Goal: Information Seeking & Learning: Learn about a topic

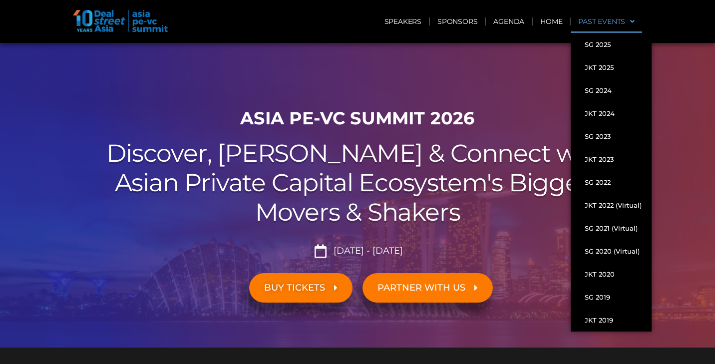
click at [633, 23] on span at bounding box center [629, 21] width 9 height 17
click at [602, 91] on link "SG 2024" at bounding box center [611, 90] width 81 height 23
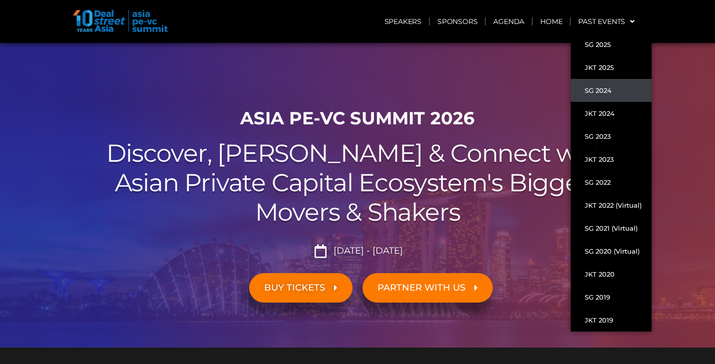
click at [604, 89] on link "SG 2024" at bounding box center [611, 90] width 81 height 23
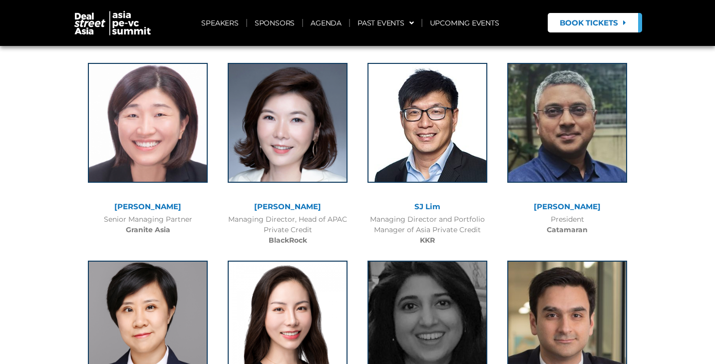
scroll to position [426, 0]
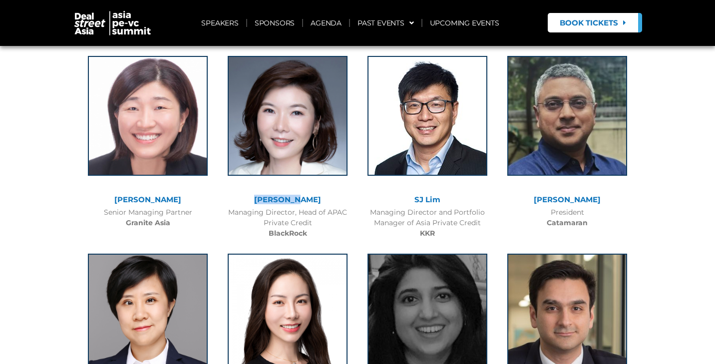
drag, startPoint x: 265, startPoint y: 195, endPoint x: 322, endPoint y: 196, distance: 56.4
click at [322, 196] on div "Celia Yan" at bounding box center [288, 200] width 130 height 8
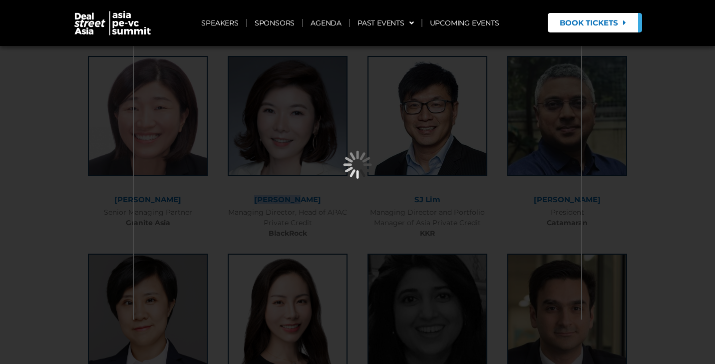
copy link "Celia Yan"
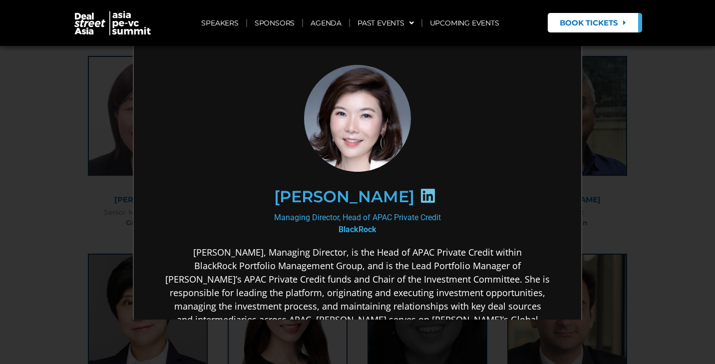
scroll to position [0, 0]
click at [664, 108] on div "×" at bounding box center [357, 182] width 715 height 364
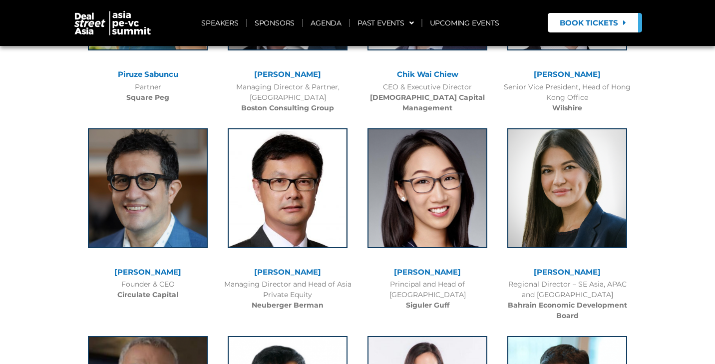
scroll to position [4772, 0]
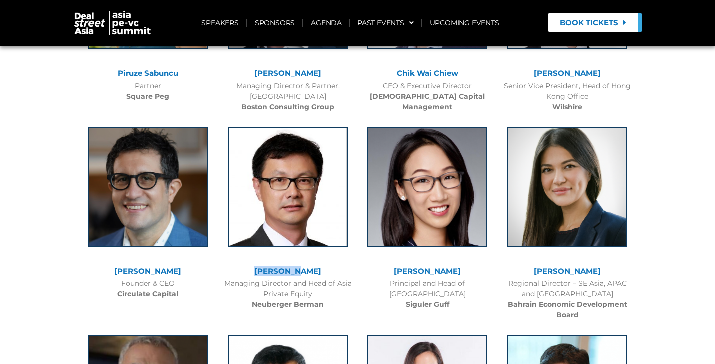
drag, startPoint x: 263, startPoint y: 223, endPoint x: 312, endPoint y: 222, distance: 49.0
click at [312, 267] on div "Kent Chen" at bounding box center [288, 271] width 130 height 8
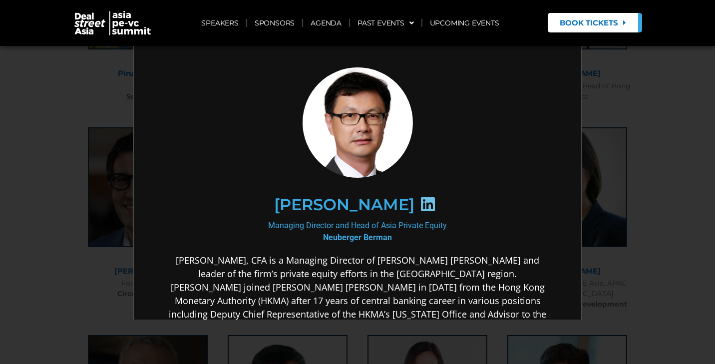
scroll to position [0, 0]
drag, startPoint x: 299, startPoint y: 204, endPoint x: 384, endPoint y: 205, distance: 84.4
click at [384, 205] on div "Kent Chen" at bounding box center [356, 203] width 346 height 51
copy h2 "Kent Chen"
click at [658, 179] on div "×" at bounding box center [357, 182] width 715 height 364
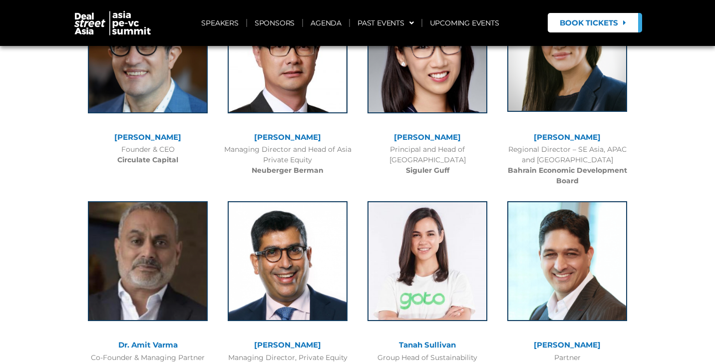
scroll to position [4799, 0]
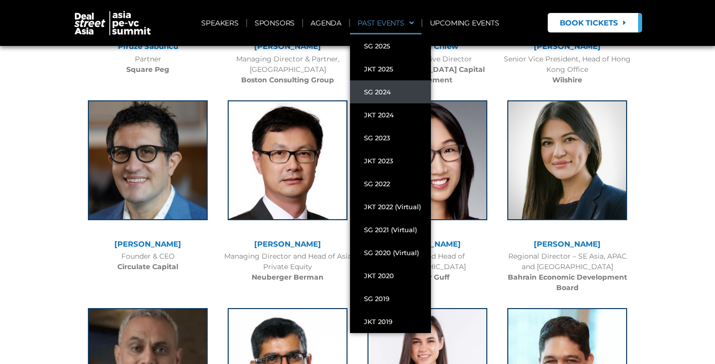
click at [416, 22] on link "PAST EVENTS" at bounding box center [385, 22] width 71 height 23
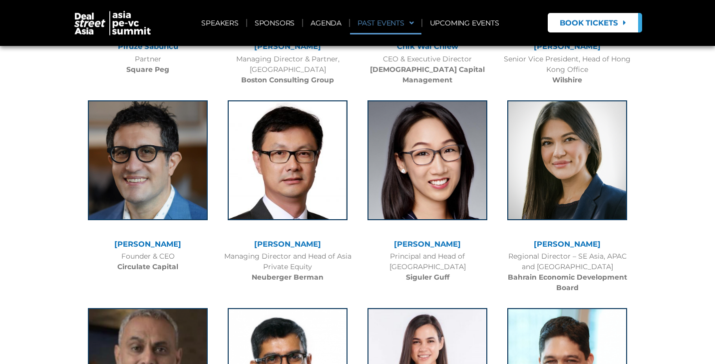
click at [416, 22] on link "PAST EVENTS" at bounding box center [385, 22] width 71 height 23
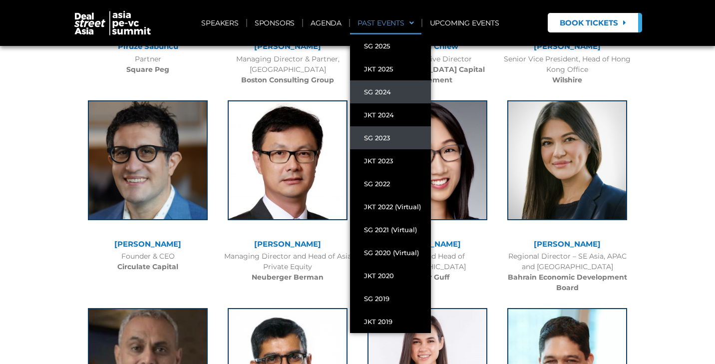
click at [382, 137] on link "SG 2023" at bounding box center [390, 137] width 81 height 23
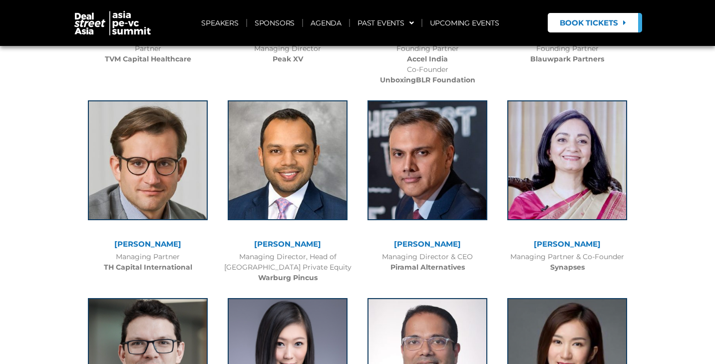
scroll to position [1308, 0]
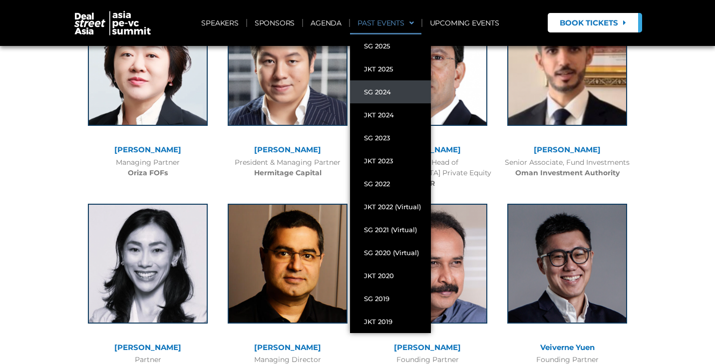
click at [414, 22] on link "PAST EVENTS" at bounding box center [385, 22] width 71 height 23
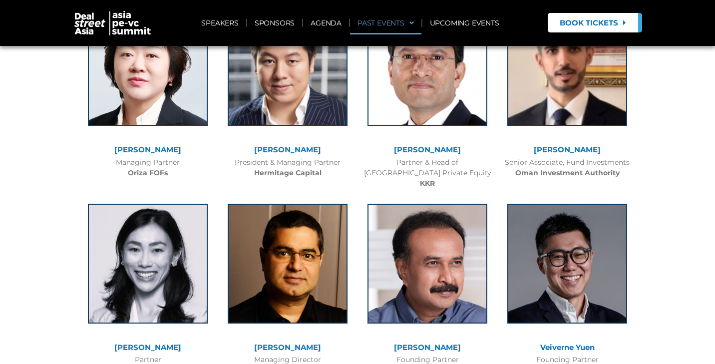
click at [412, 23] on span at bounding box center [409, 22] width 9 height 17
click at [236, 170] on div "Henry Zhang President & Managing Partner Hermitage Capital" at bounding box center [288, 95] width 140 height 198
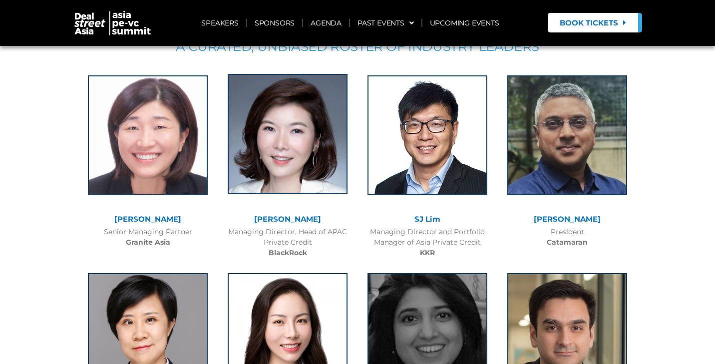
scroll to position [526, 0]
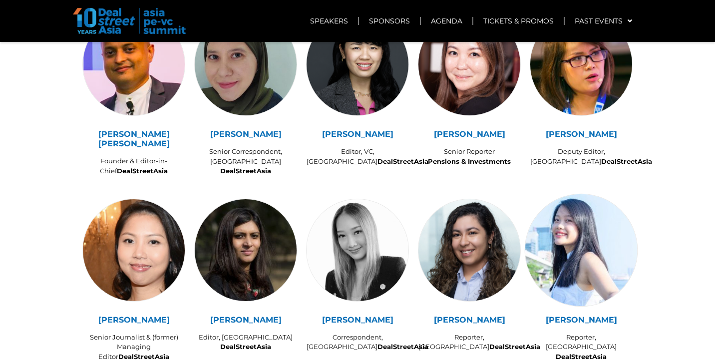
scroll to position [6337, 0]
